Goal: Task Accomplishment & Management: Complete application form

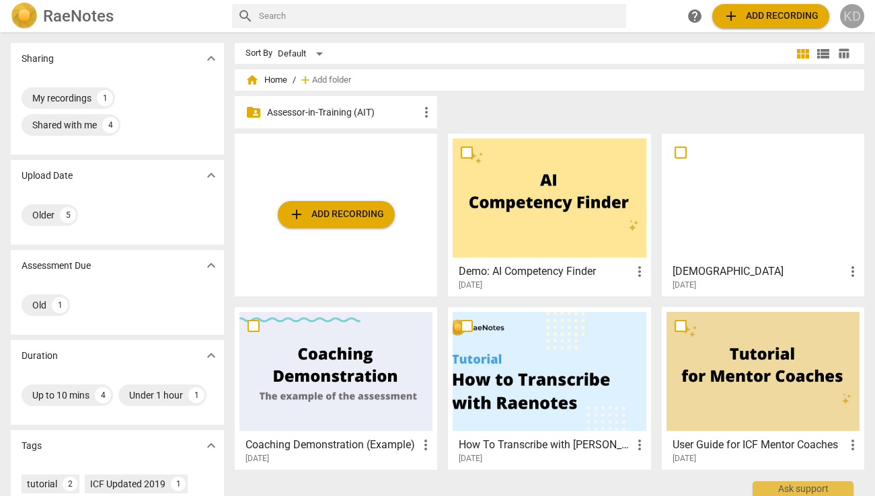
click at [849, 18] on div "KD" at bounding box center [852, 16] width 24 height 24
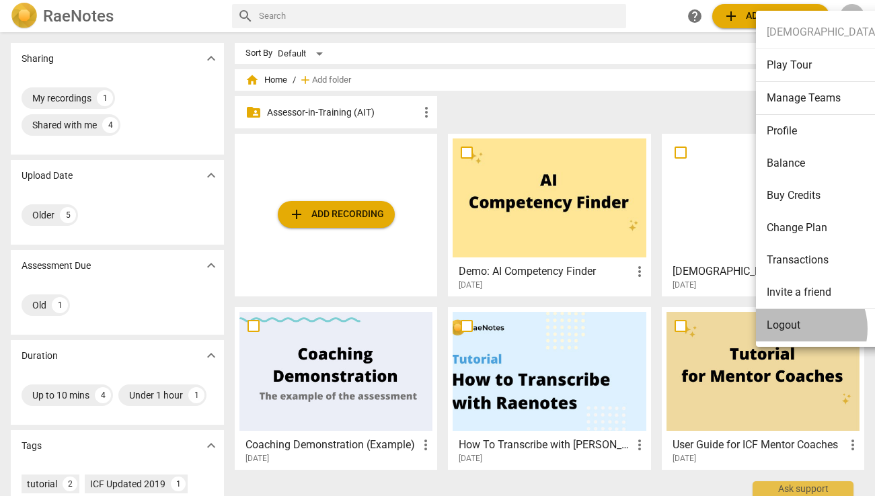
click at [797, 329] on li "Logout" at bounding box center [862, 325] width 213 height 32
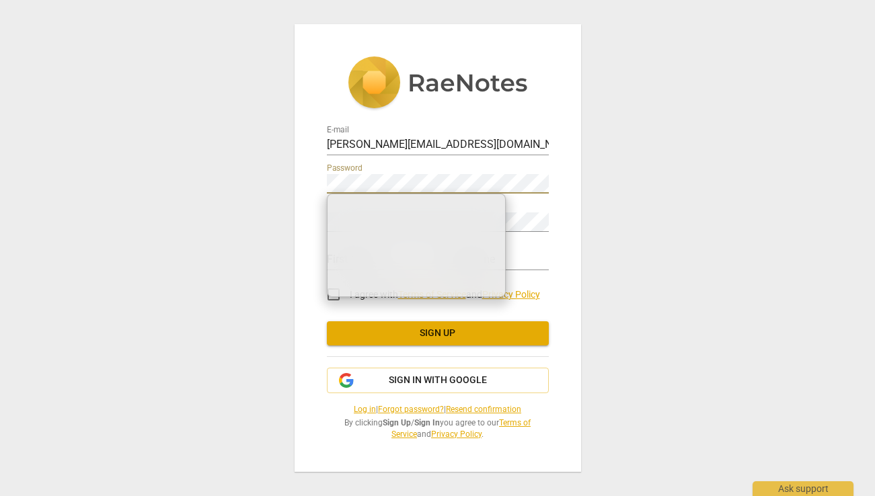
click at [557, 222] on div "E-mail kristen@addca.com Password Retype Password First Name Last Name I agree …" at bounding box center [437, 248] width 286 height 448
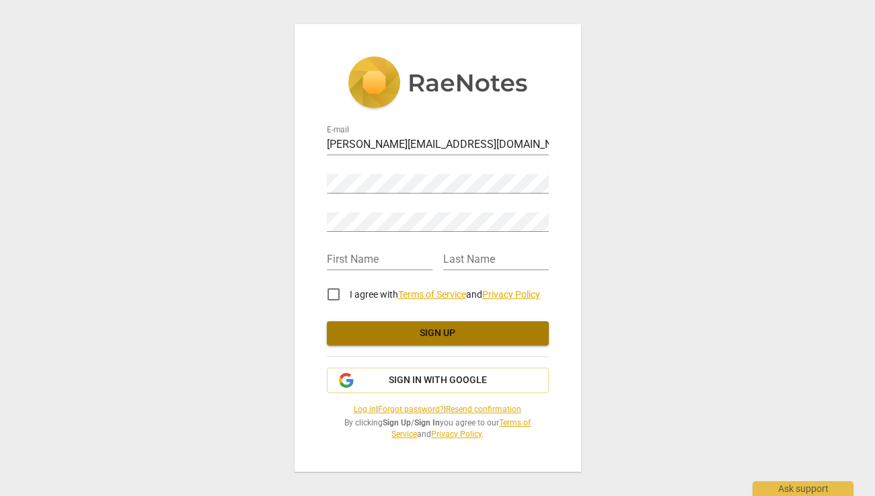
click at [431, 338] on span "Sign up" at bounding box center [438, 333] width 200 height 13
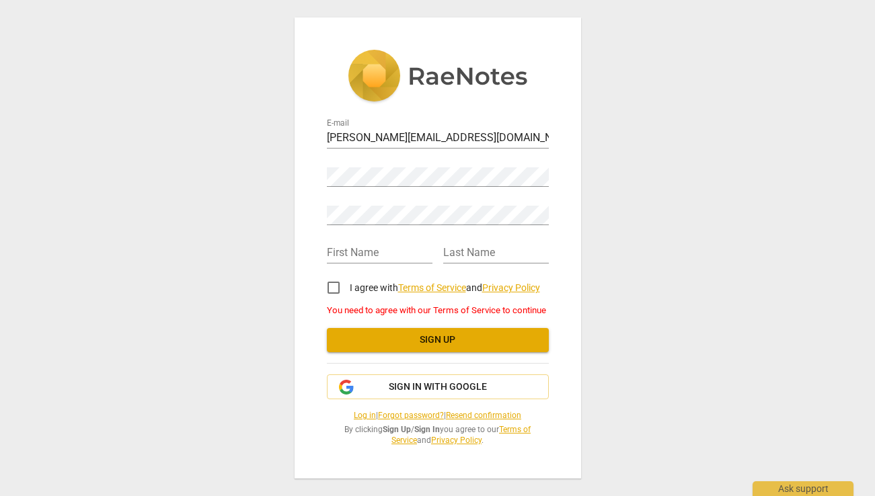
click at [336, 288] on input "I agree with Terms of Service and Privacy Policy" at bounding box center [333, 288] width 32 height 32
checkbox input "true"
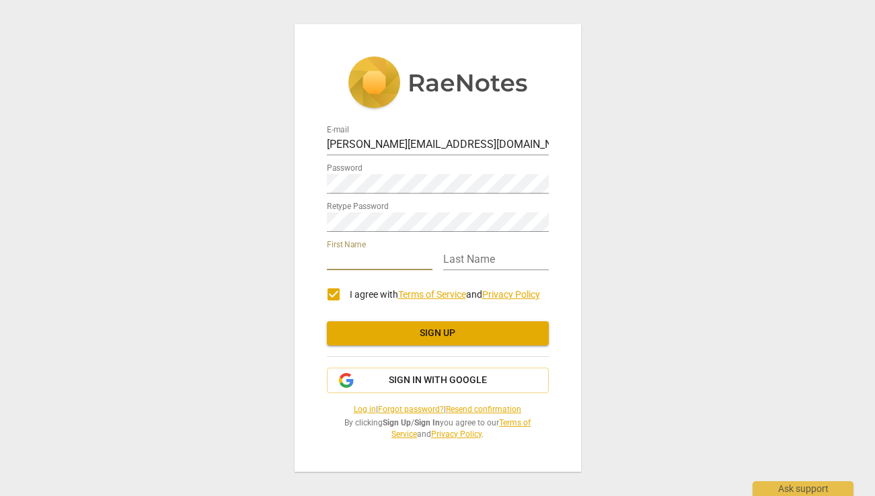
click at [340, 259] on input "text" at bounding box center [380, 260] width 106 height 19
type input "Kristen"
type input "Denney"
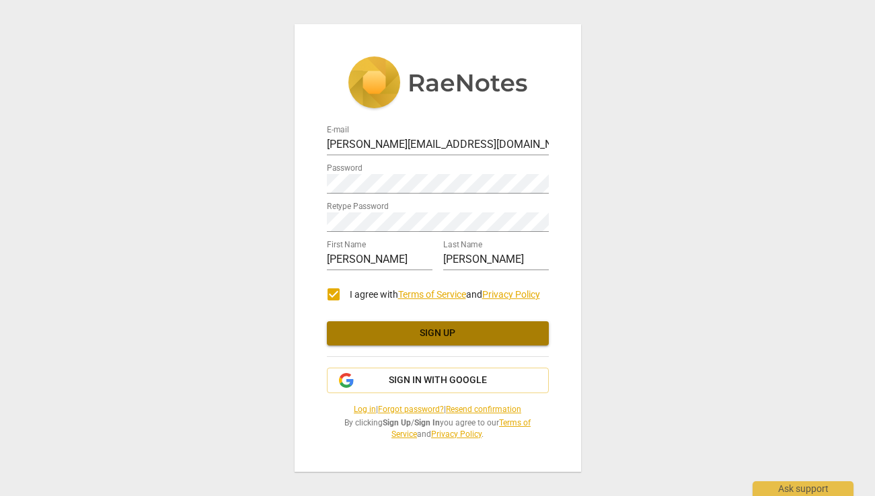
click at [404, 331] on span "Sign up" at bounding box center [438, 333] width 200 height 13
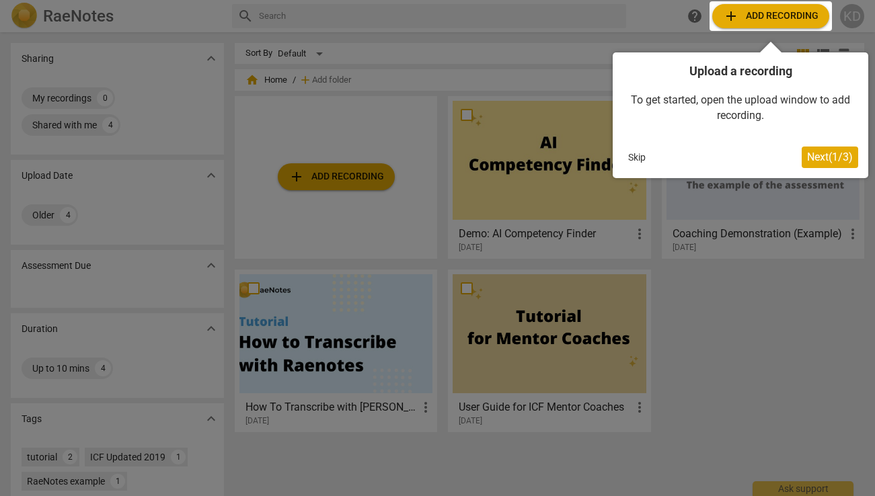
click at [637, 157] on button "Skip" at bounding box center [637, 157] width 28 height 20
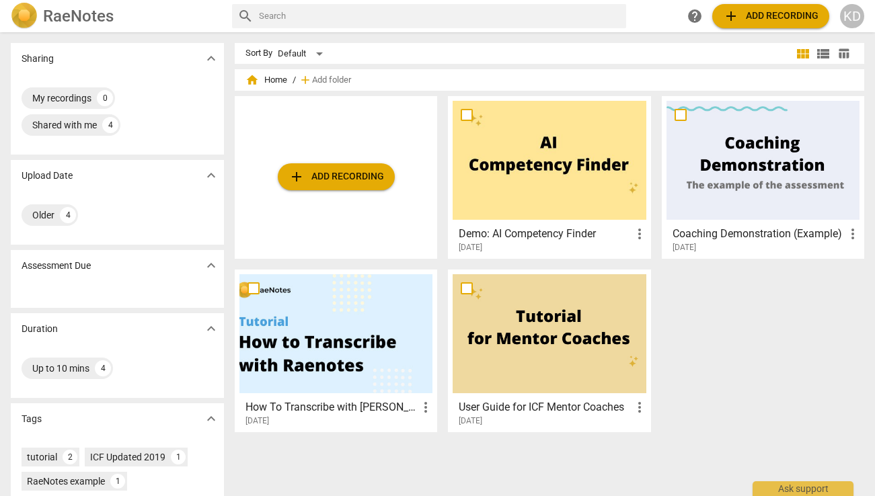
click at [854, 19] on div "KD" at bounding box center [852, 16] width 24 height 24
